Goal: Communication & Community: Answer question/provide support

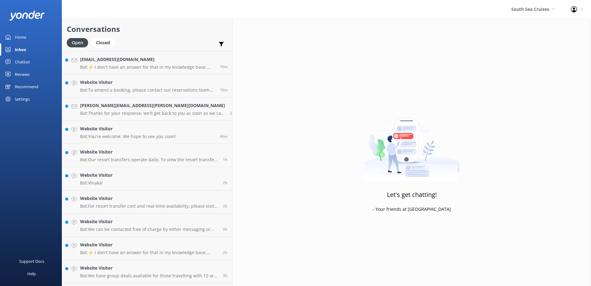
scroll to position [600, 0]
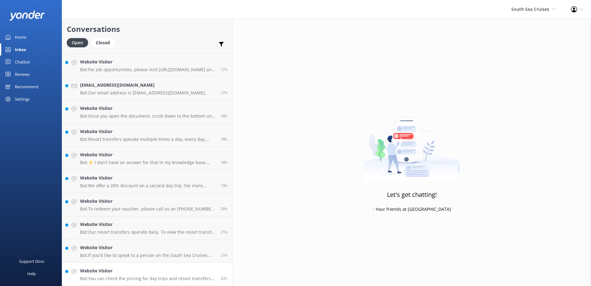
click at [146, 271] on h4 "Website Visitor" at bounding box center [148, 270] width 136 height 7
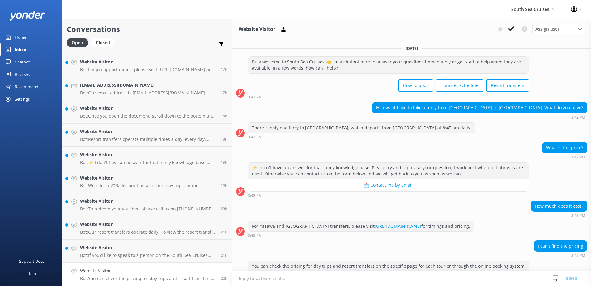
click at [145, 266] on link "Website Visitor Bot: You can check the pricing for day trips and resort transfe…" at bounding box center [147, 274] width 170 height 23
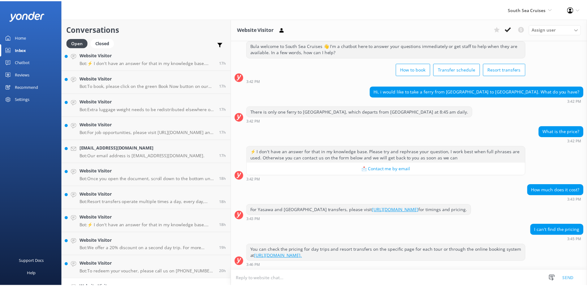
scroll to position [600, 0]
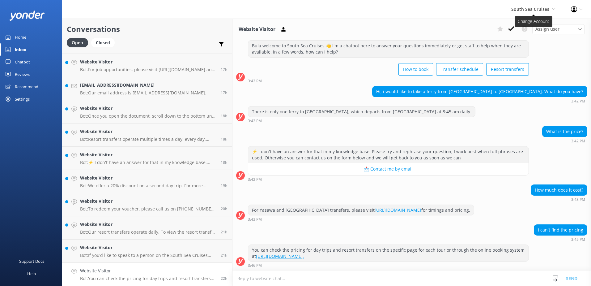
click at [542, 10] on span "South Sea Cruises" at bounding box center [530, 9] width 38 height 6
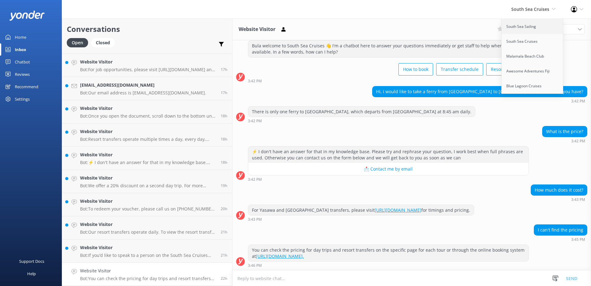
click at [534, 28] on link "South Sea Sailing" at bounding box center [533, 26] width 62 height 15
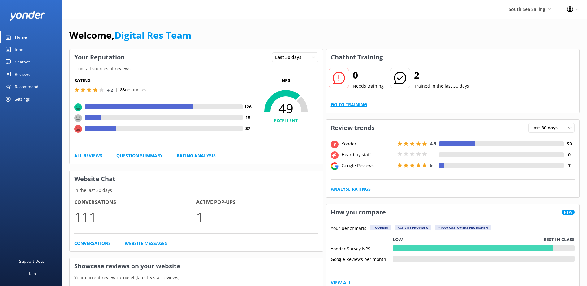
click at [355, 103] on link "Go to Training" at bounding box center [349, 104] width 36 height 7
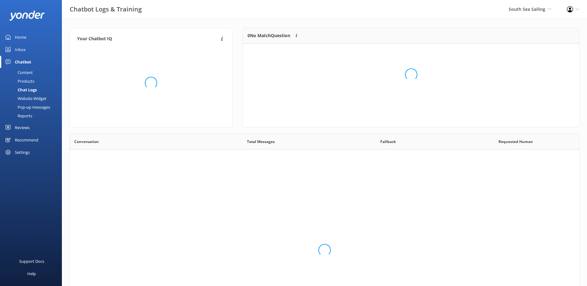
scroll to position [212, 505]
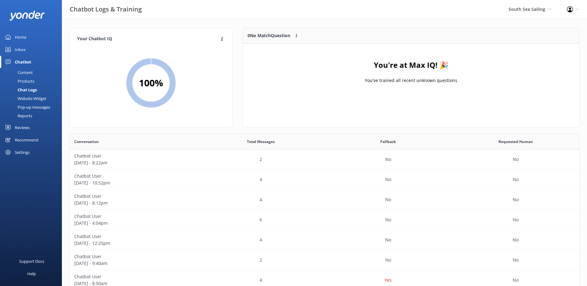
click at [14, 50] on link "Inbox" at bounding box center [31, 49] width 62 height 12
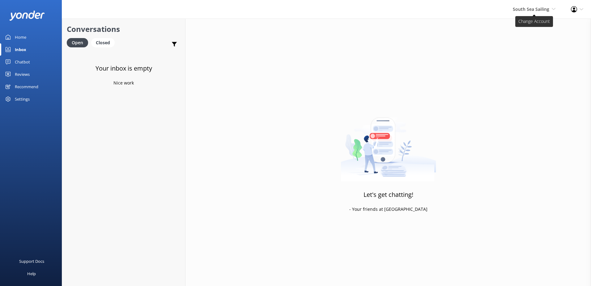
drag, startPoint x: 552, startPoint y: 9, endPoint x: 545, endPoint y: 24, distance: 16.3
click at [551, 9] on span "South Sea Sailing South Sea Sailing South Sea Cruises Malamala Beach Club Aweso…" at bounding box center [534, 9] width 43 height 7
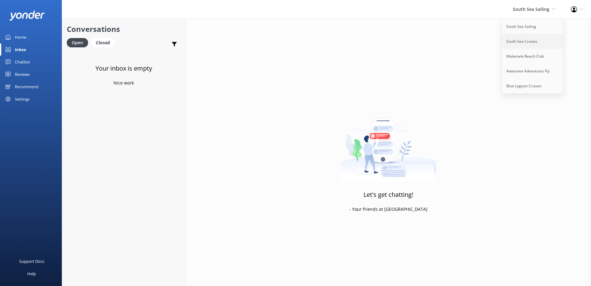
click at [533, 38] on link "South Sea Cruises" at bounding box center [533, 41] width 62 height 15
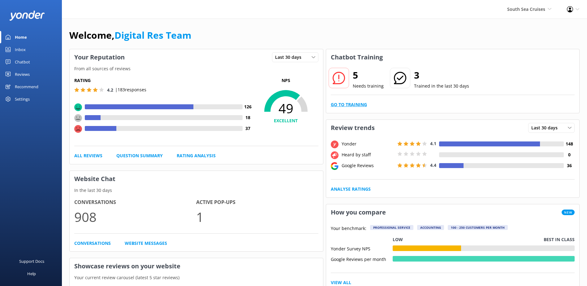
click at [356, 105] on link "Go to Training" at bounding box center [349, 104] width 36 height 7
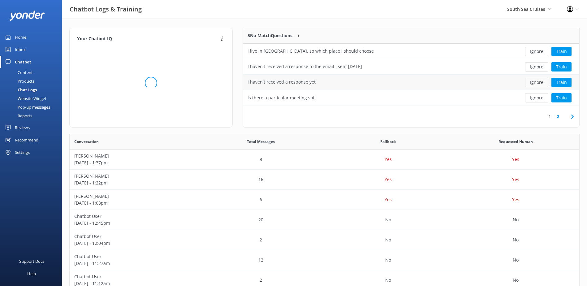
scroll to position [73, 331]
click at [537, 49] on button "Ignore" at bounding box center [536, 51] width 23 height 9
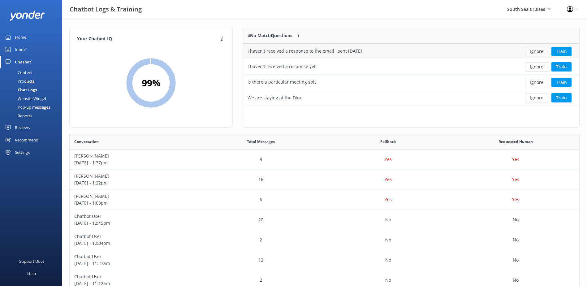
click at [537, 53] on button "Ignore" at bounding box center [536, 51] width 23 height 9
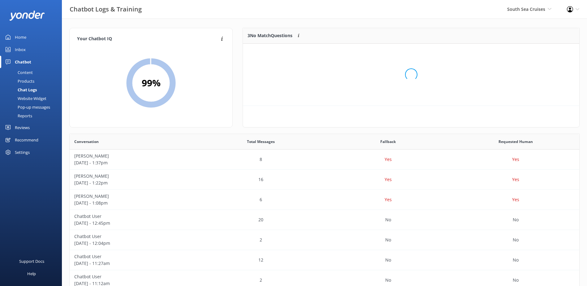
scroll to position [58, 331]
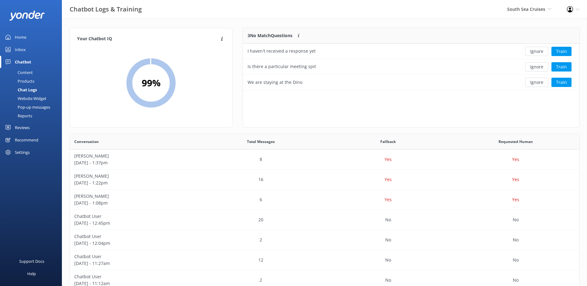
click at [537, 53] on button "Ignore" at bounding box center [536, 51] width 23 height 9
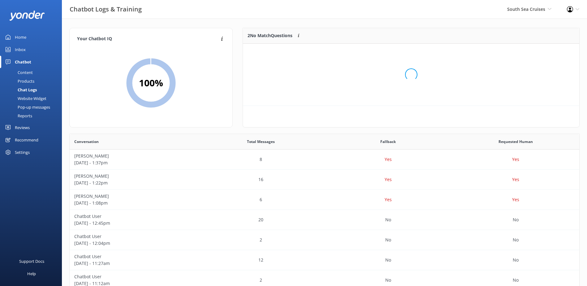
scroll to position [42, 331]
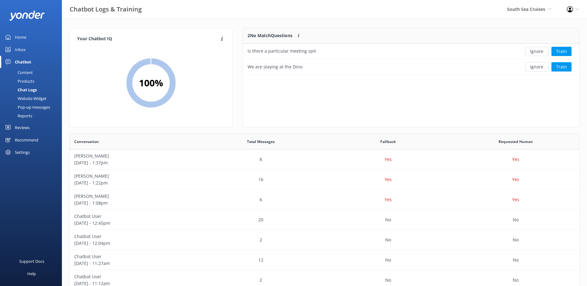
click at [537, 53] on button "Ignore" at bounding box center [536, 51] width 23 height 9
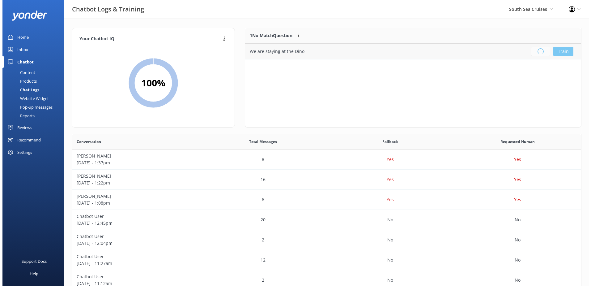
scroll to position [73, 331]
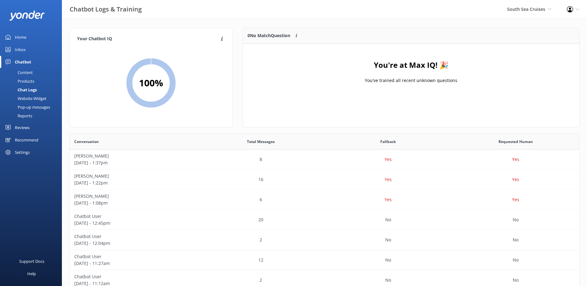
click at [15, 47] on div "Inbox" at bounding box center [20, 49] width 11 height 12
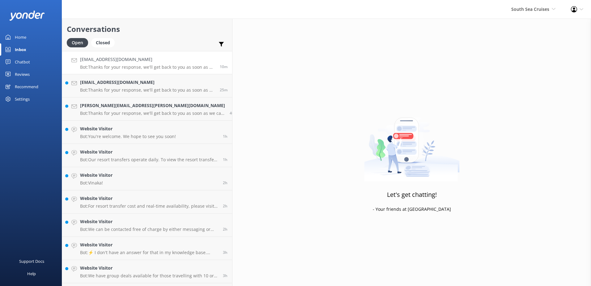
click at [143, 58] on h4 "[EMAIL_ADDRESS][DOMAIN_NAME]" at bounding box center [147, 59] width 135 height 7
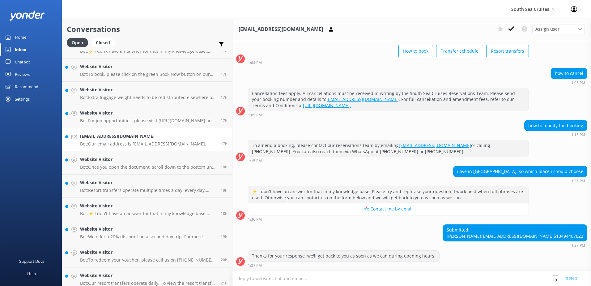
scroll to position [623, 0]
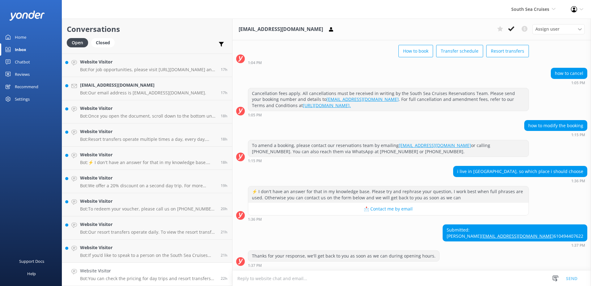
click at [145, 267] on h4 "Website Visitor" at bounding box center [148, 270] width 136 height 7
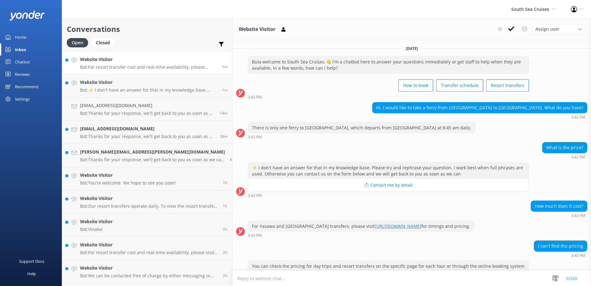
click at [136, 61] on h4 "Website Visitor" at bounding box center [148, 59] width 137 height 7
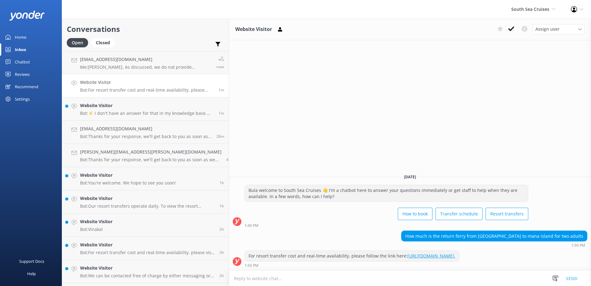
click at [135, 83] on h4 "Website Visitor" at bounding box center [147, 82] width 134 height 7
click at [134, 107] on h4 "Website Visitor" at bounding box center [147, 105] width 134 height 7
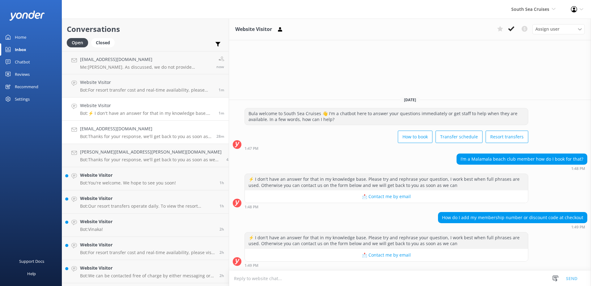
click at [134, 132] on h4 "[EMAIL_ADDRESS][DOMAIN_NAME]" at bounding box center [146, 128] width 132 height 7
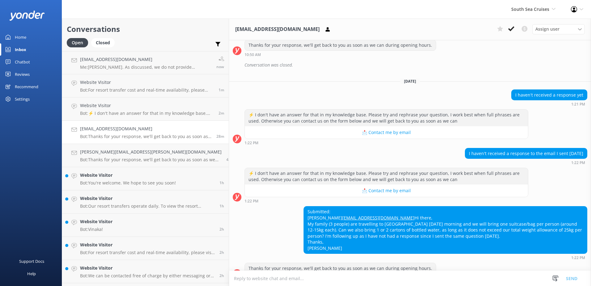
scroll to position [345, 0]
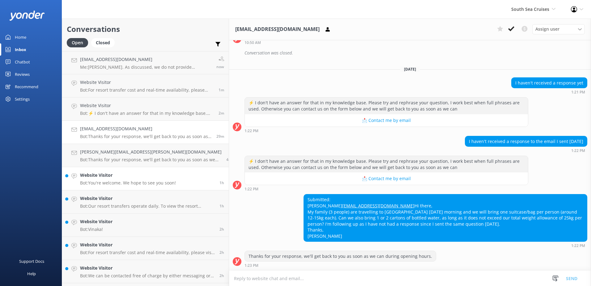
click at [118, 175] on h4 "Website Visitor" at bounding box center [128, 175] width 96 height 7
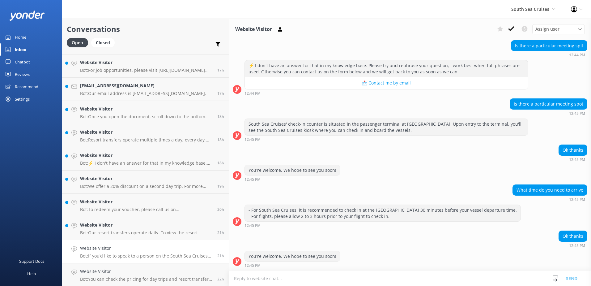
scroll to position [623, 0]
click at [143, 266] on link "Website Visitor Bot: You can check the pricing for day trips and resort transfe…" at bounding box center [145, 274] width 167 height 23
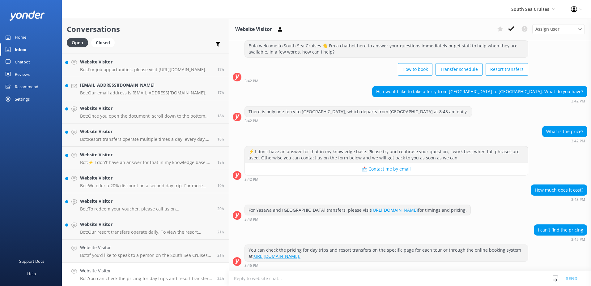
scroll to position [16, 0]
click at [148, 246] on h4 "Website Visitor" at bounding box center [146, 247] width 133 height 7
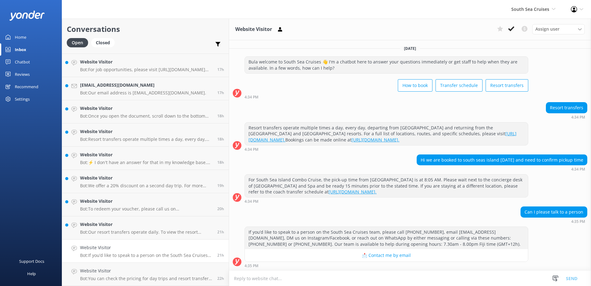
scroll to position [0, 0]
click at [141, 222] on h4 "Website Visitor" at bounding box center [146, 224] width 133 height 7
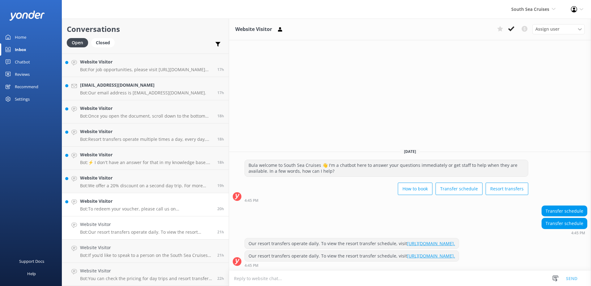
click at [149, 199] on h4 "Website Visitor" at bounding box center [146, 201] width 133 height 7
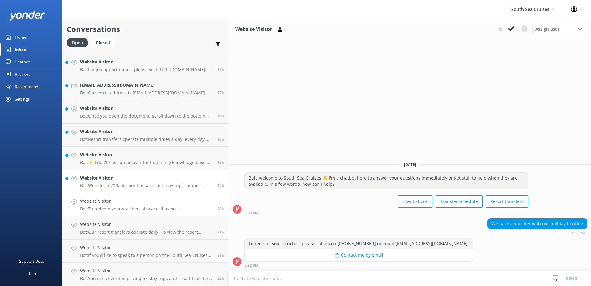
click at [132, 189] on link "Website Visitor Bot: We offer a 20% discount on a second day trip. For more spe…" at bounding box center [145, 181] width 167 height 23
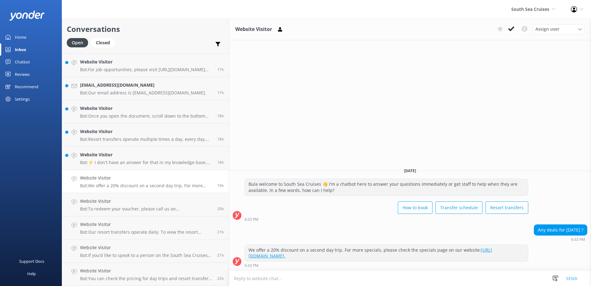
click at [147, 177] on h4 "Website Visitor" at bounding box center [146, 177] width 133 height 7
click at [130, 153] on h4 "Website Visitor" at bounding box center [146, 154] width 133 height 7
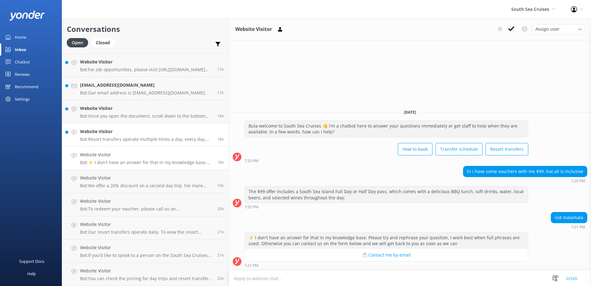
click at [132, 135] on h4 "Website Visitor" at bounding box center [146, 131] width 133 height 7
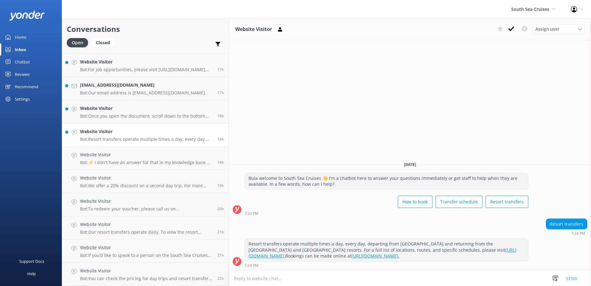
click at [143, 128] on link "Website Visitor Bot: Resort transfers operate multiple times a day, every day, …" at bounding box center [145, 134] width 167 height 23
click at [149, 111] on h4 "Website Visitor" at bounding box center [146, 108] width 133 height 7
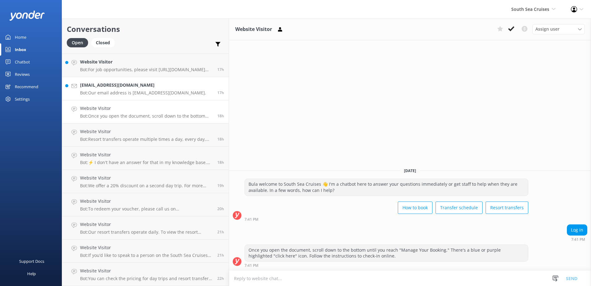
click at [135, 84] on h4 "[EMAIL_ADDRESS][DOMAIN_NAME]" at bounding box center [143, 85] width 126 height 7
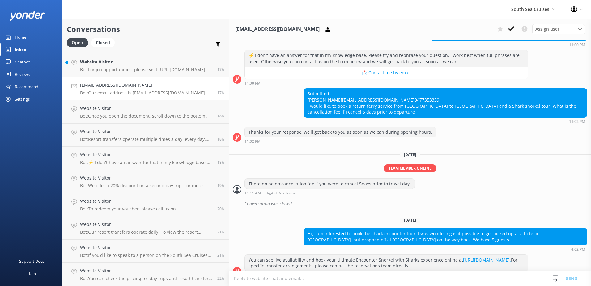
scroll to position [186, 0]
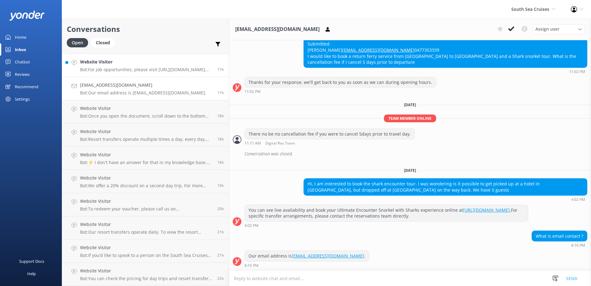
click at [139, 61] on h4 "Website Visitor" at bounding box center [146, 61] width 133 height 7
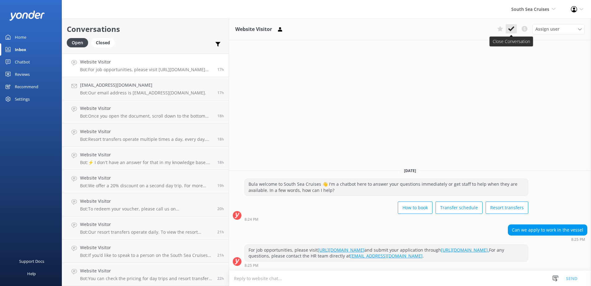
click at [512, 29] on use at bounding box center [511, 28] width 6 height 5
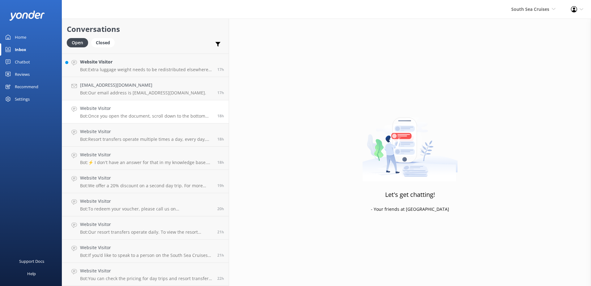
scroll to position [600, 0]
click at [128, 269] on h4 "Website Visitor" at bounding box center [146, 270] width 133 height 7
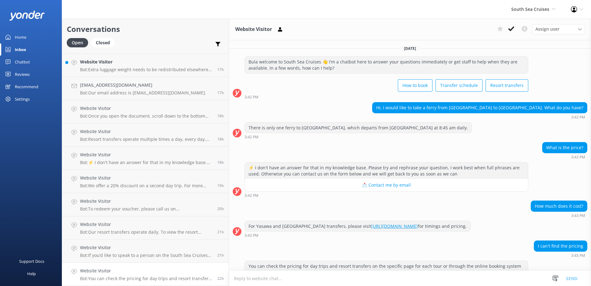
scroll to position [16, 0]
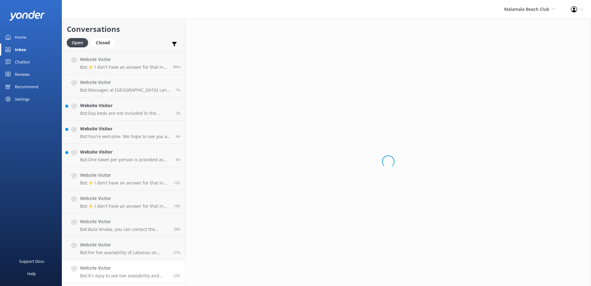
click at [153, 266] on h4 "Website Visitor" at bounding box center [124, 267] width 89 height 7
